Goal: Check status: Check status

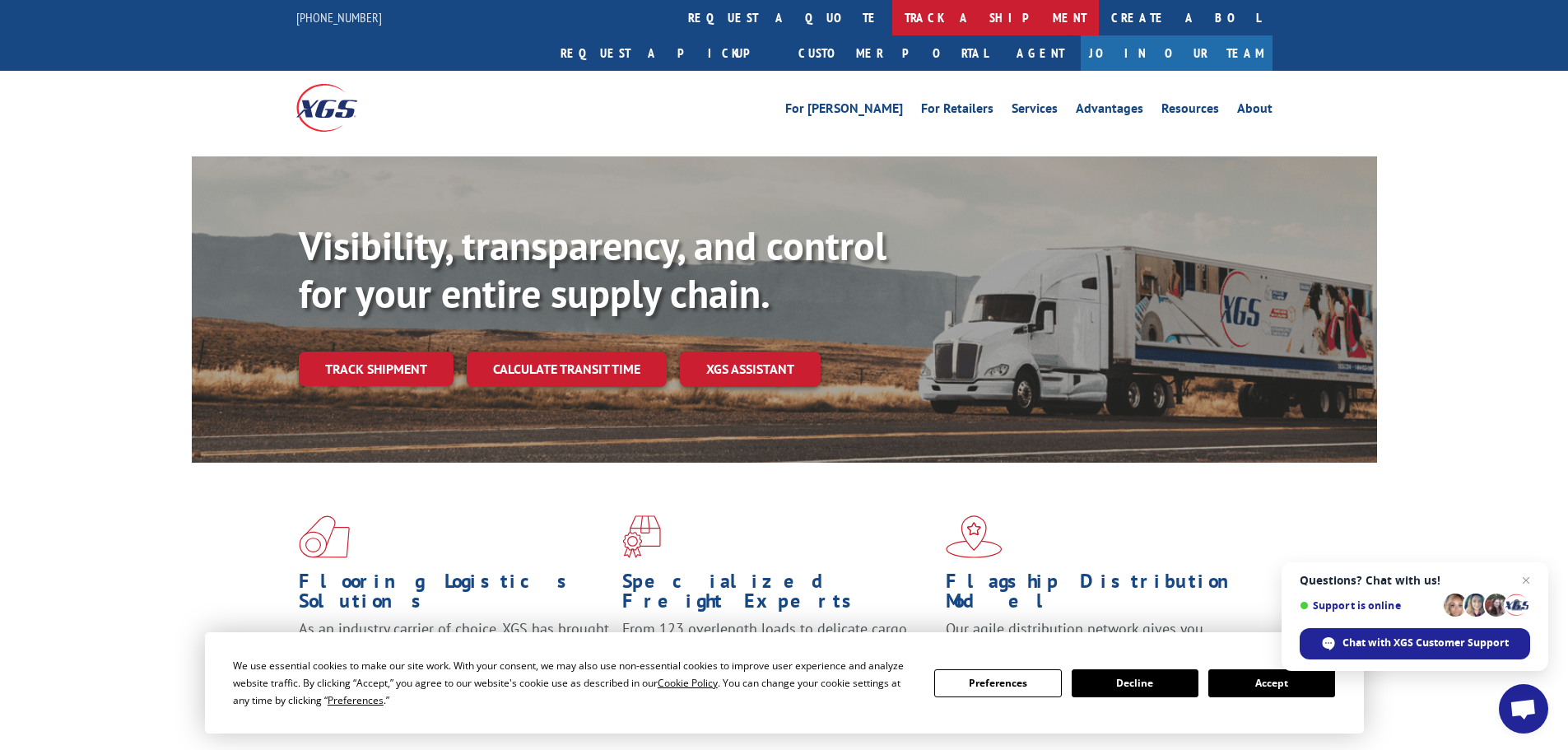
click at [893, 28] on link "track a shipment" at bounding box center [995, 18] width 206 height 35
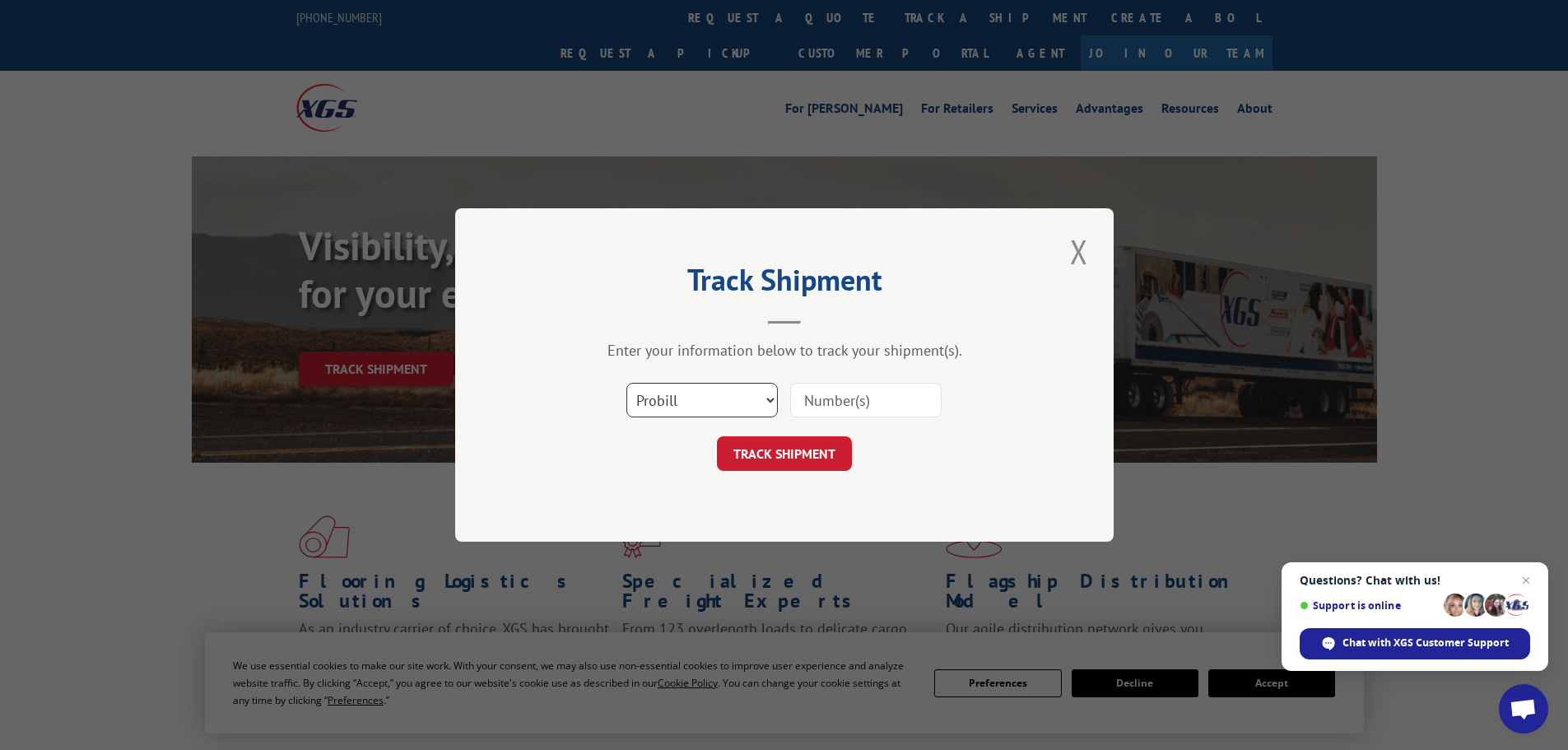
click at [735, 400] on select "Select category... Probill BOL PO" at bounding box center [701, 399] width 151 height 34
select select "bol"
click at [626, 383] on select "Select category... Probill BOL PO" at bounding box center [701, 399] width 151 height 34
click at [831, 404] on input at bounding box center [865, 399] width 151 height 34
type input "420350"
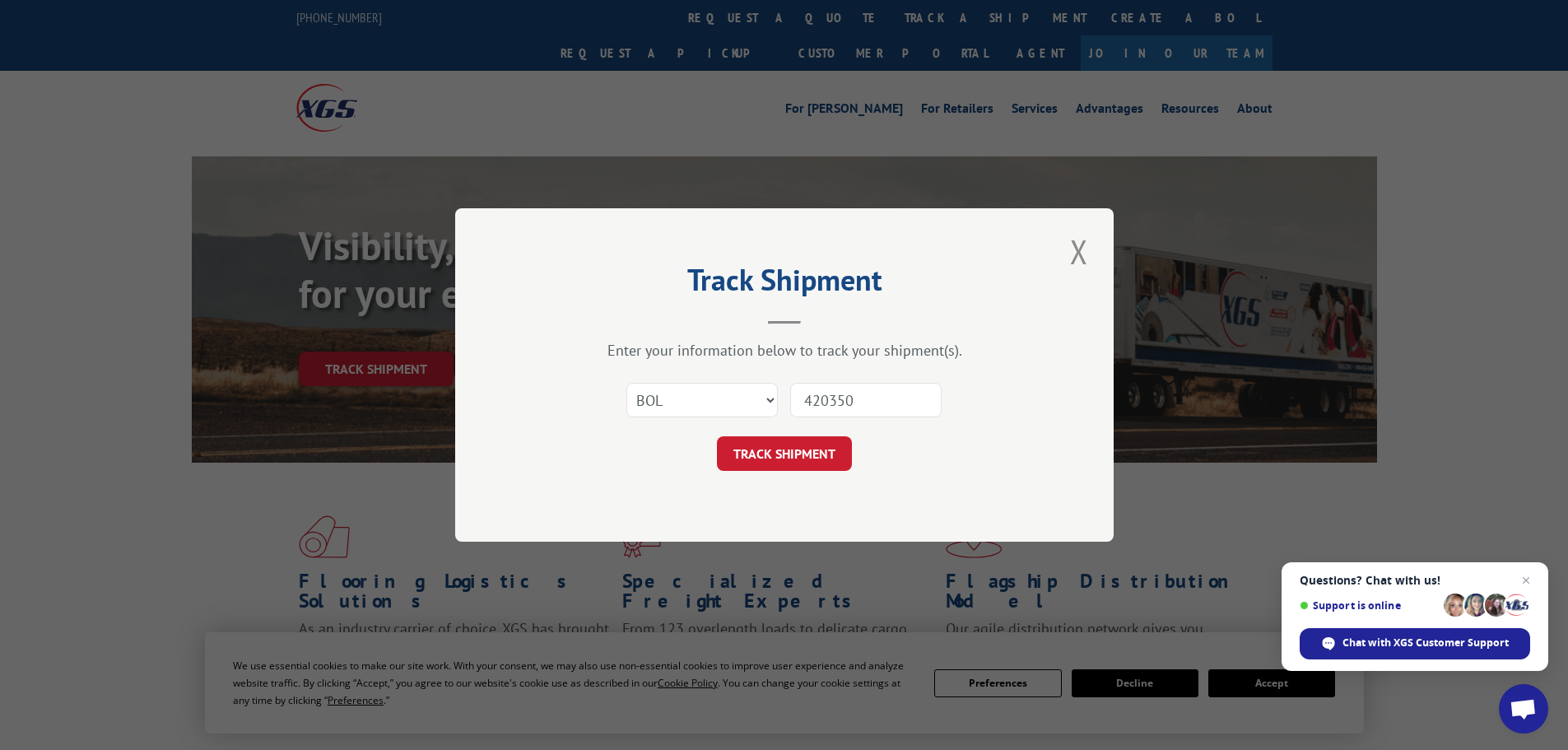
click button "TRACK SHIPMENT" at bounding box center [785, 454] width 135 height 34
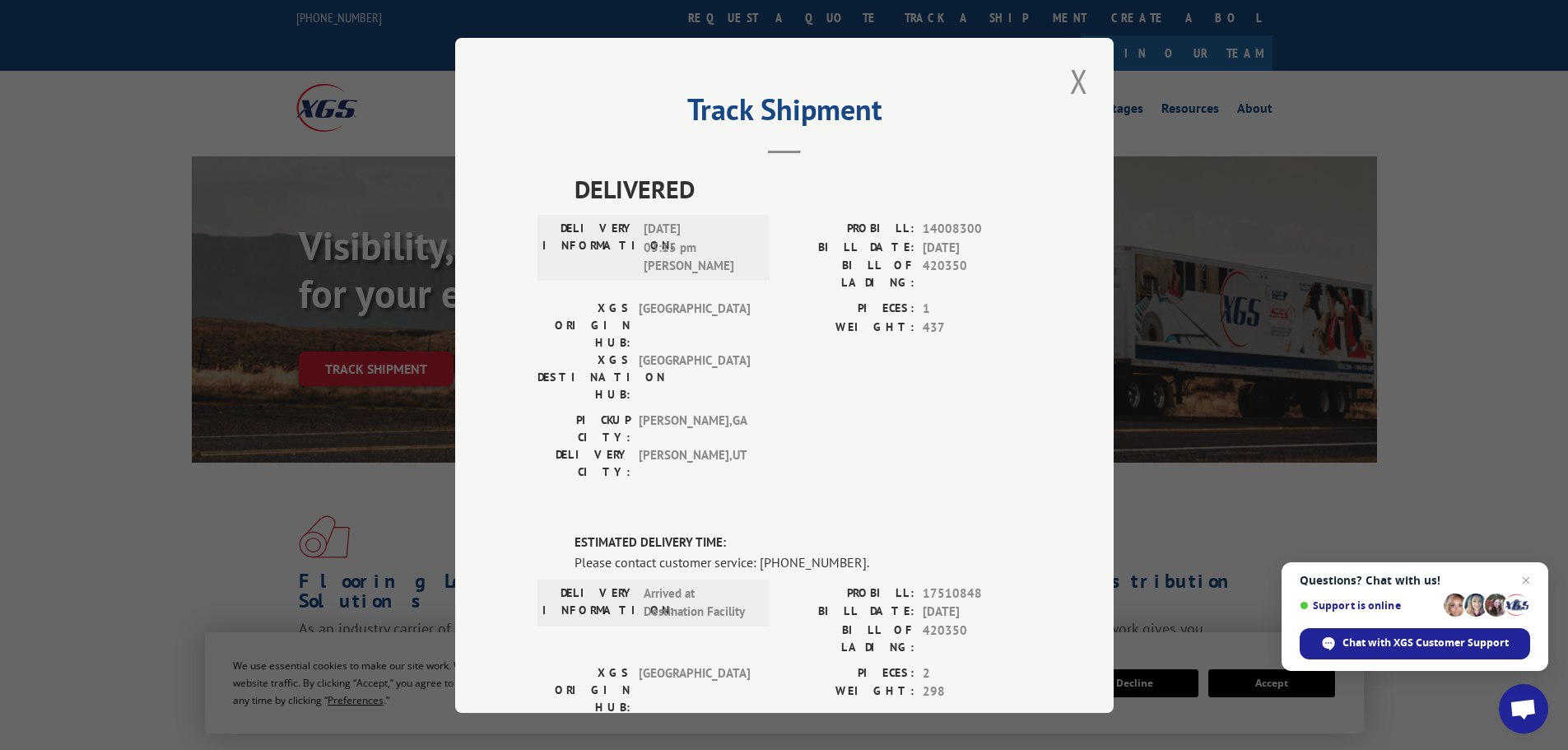
click at [1056, 84] on div "Track Shipment DELIVERED DELIVERY INFORMATION: [DATE] 03:15 pm LARI H PROBILL: …" at bounding box center [784, 375] width 659 height 675
drag, startPoint x: 1065, startPoint y: 88, endPoint x: 951, endPoint y: 80, distance: 114.3
click at [1067, 87] on button "Close modal" at bounding box center [1080, 81] width 28 height 45
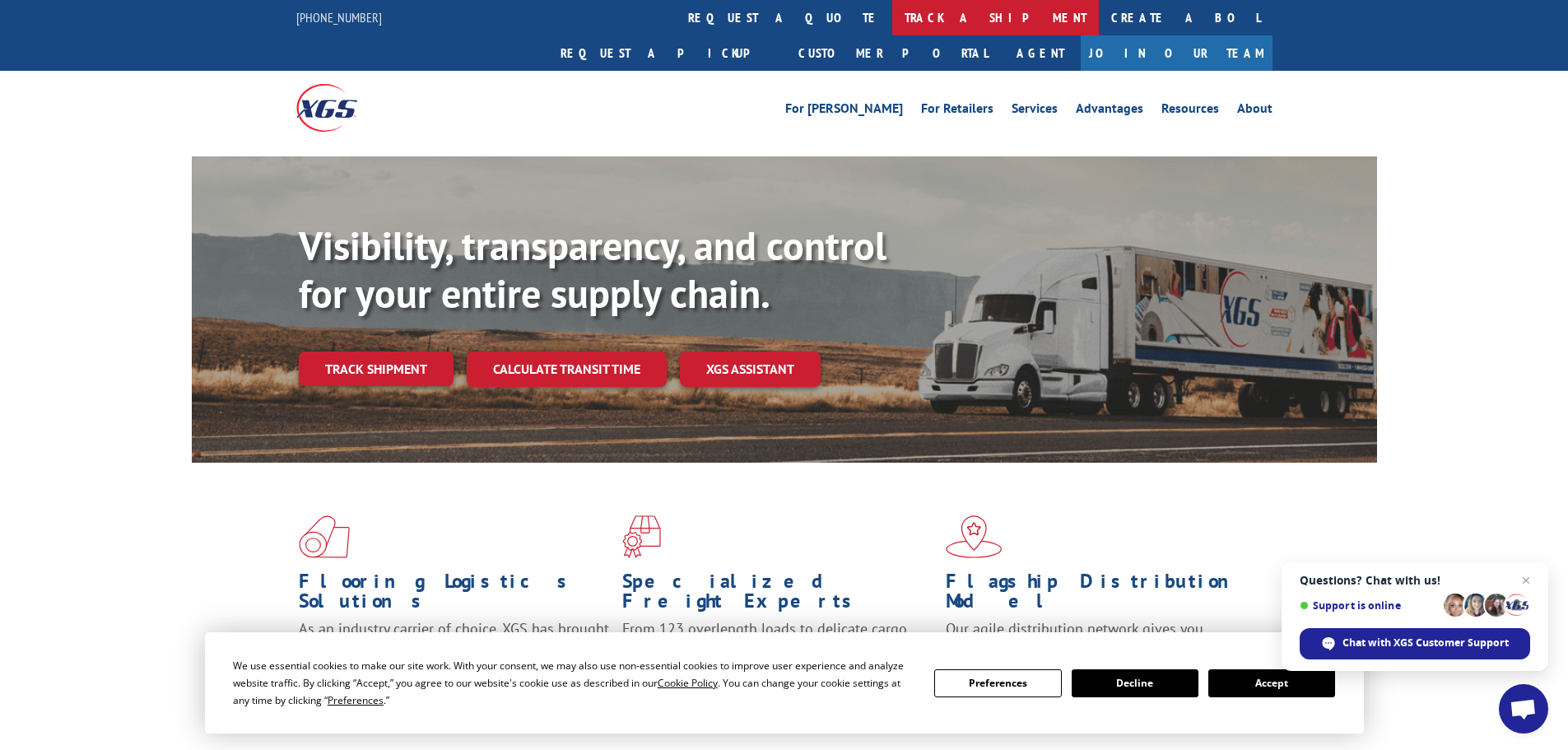
click at [893, 16] on link "track a shipment" at bounding box center [995, 18] width 206 height 35
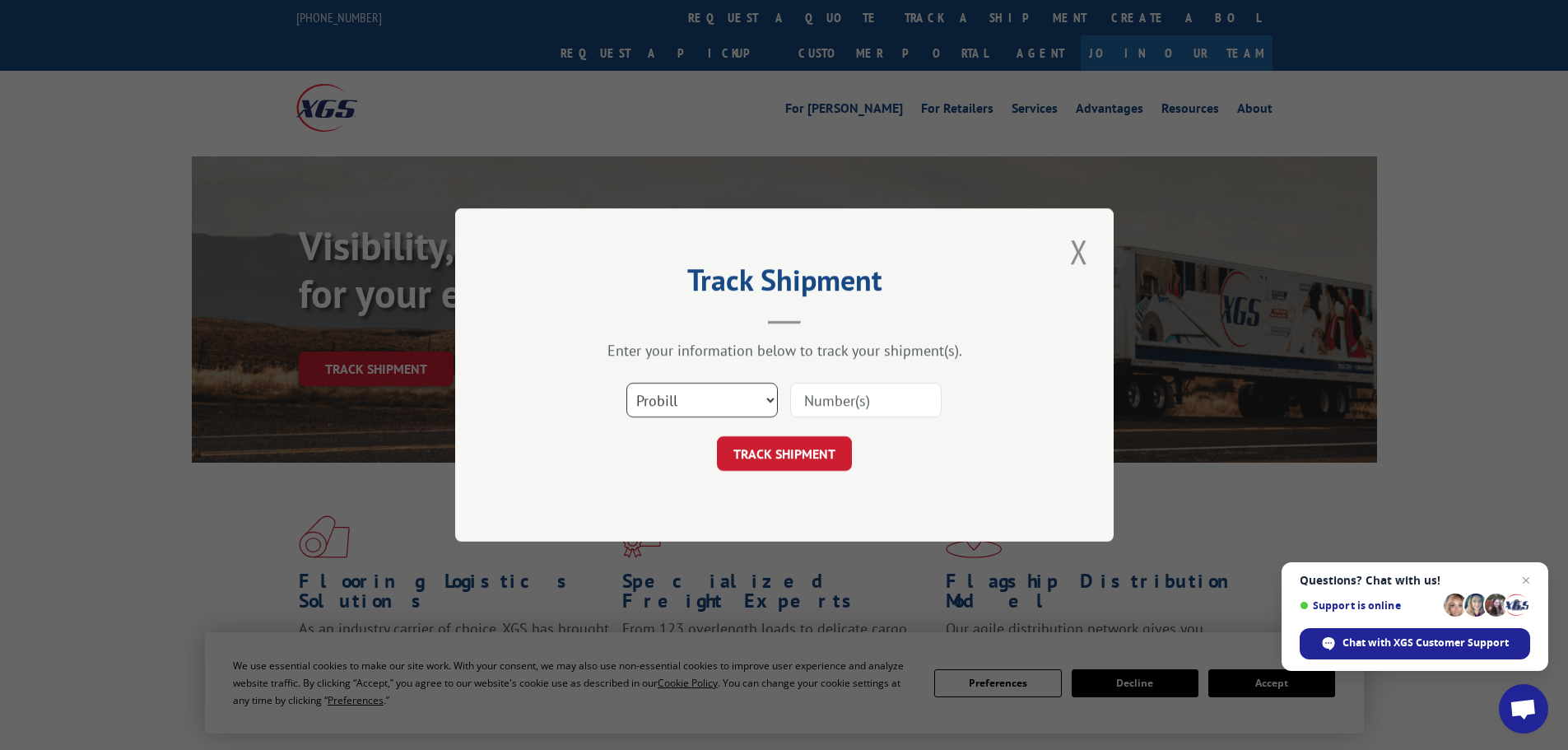
click at [717, 393] on select "Select category... Probill BOL PO" at bounding box center [701, 399] width 151 height 34
select select "bol"
click at [626, 383] on select "Select category... Probill BOL PO" at bounding box center [701, 399] width 151 height 34
click at [868, 402] on input at bounding box center [865, 399] width 151 height 34
type input "4866053"
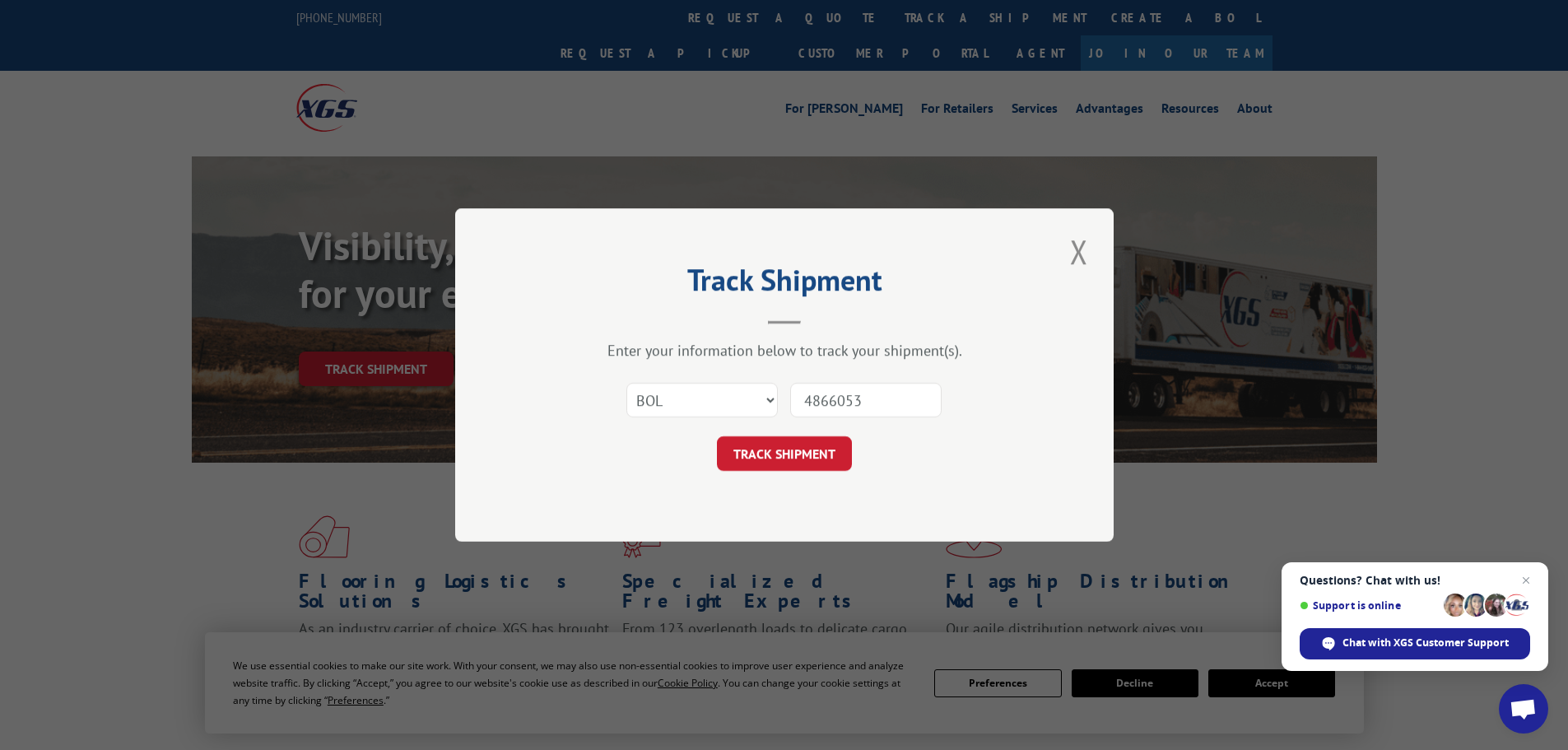
click button "TRACK SHIPMENT" at bounding box center [785, 454] width 135 height 34
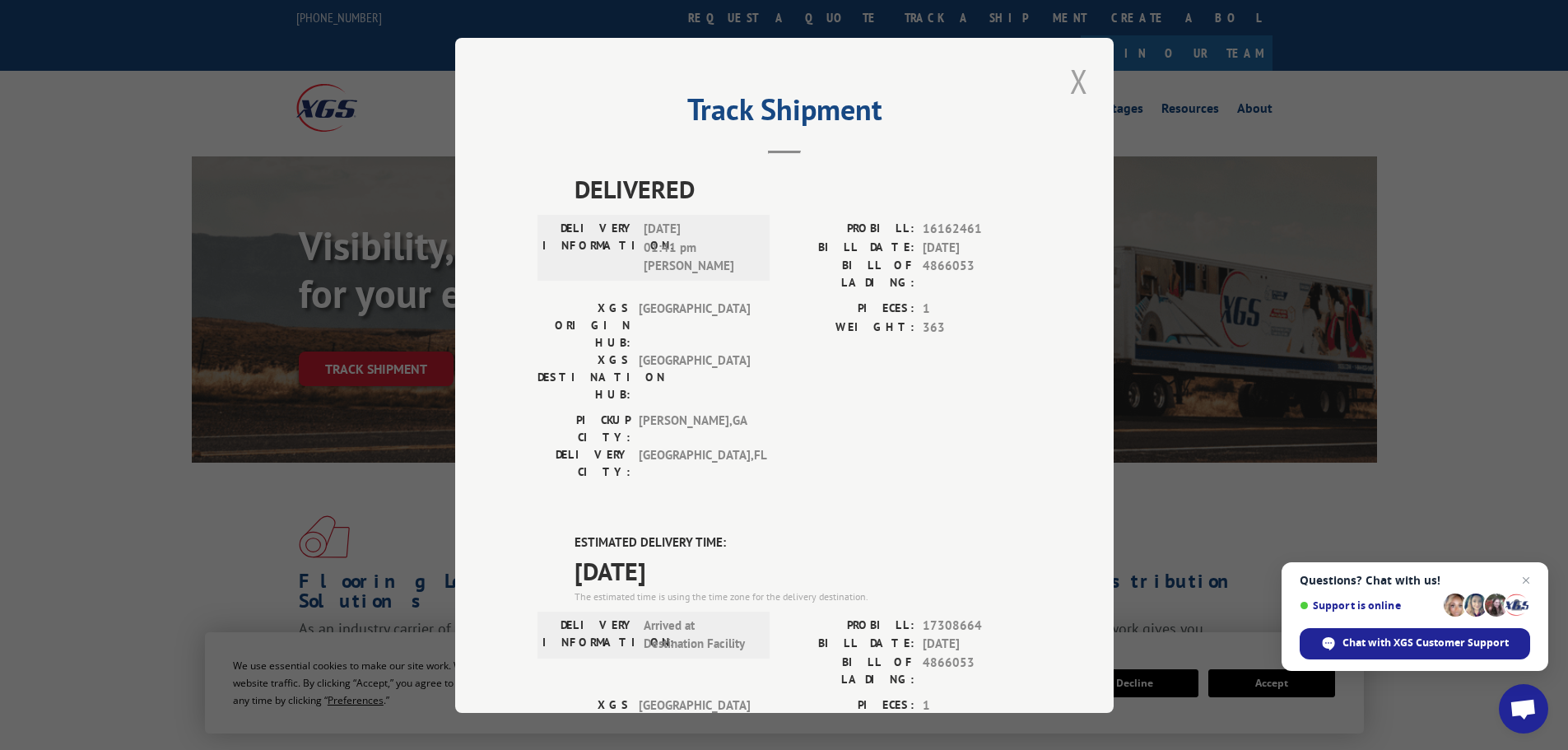
click at [1065, 88] on button "Close modal" at bounding box center [1080, 81] width 28 height 45
